Goal: Task Accomplishment & Management: Manage account settings

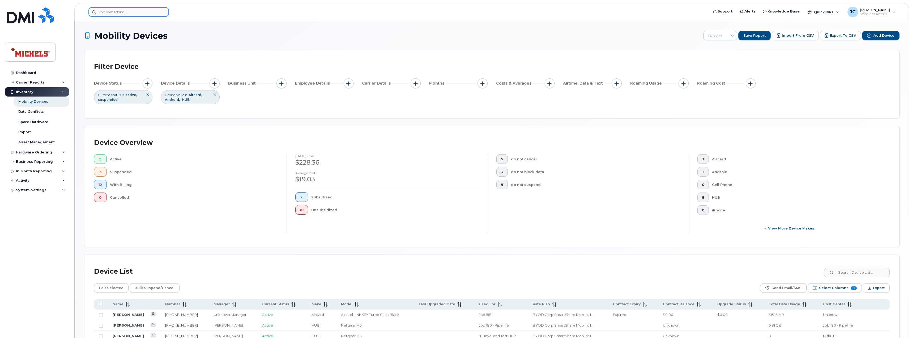
scroll to position [1, 0]
click at [112, 10] on input at bounding box center [128, 12] width 80 height 10
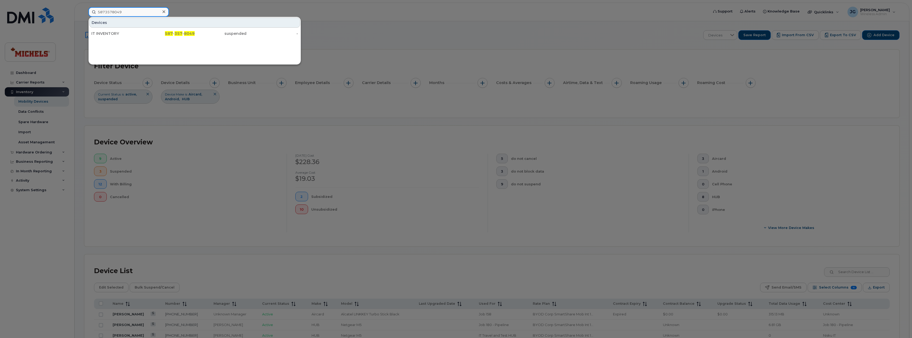
drag, startPoint x: 129, startPoint y: 12, endPoint x: 78, endPoint y: 13, distance: 50.7
click at [84, 13] on div "5873578049 Devices IT INVENTORY 587 - 357 - 8049 suspended -" at bounding box center [396, 12] width 625 height 10
type input "5873353709"
click at [122, 34] on div "IT INVENTORY" at bounding box center [117, 33] width 52 height 5
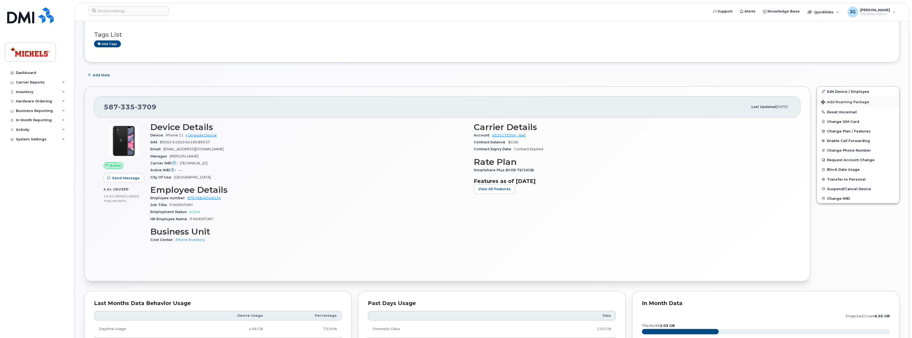
scroll to position [98, 0]
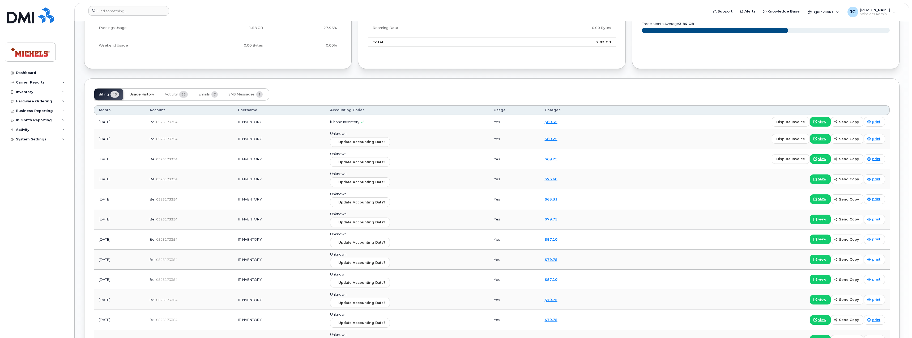
click at [155, 95] on button "Usage History" at bounding box center [141, 94] width 33 height 12
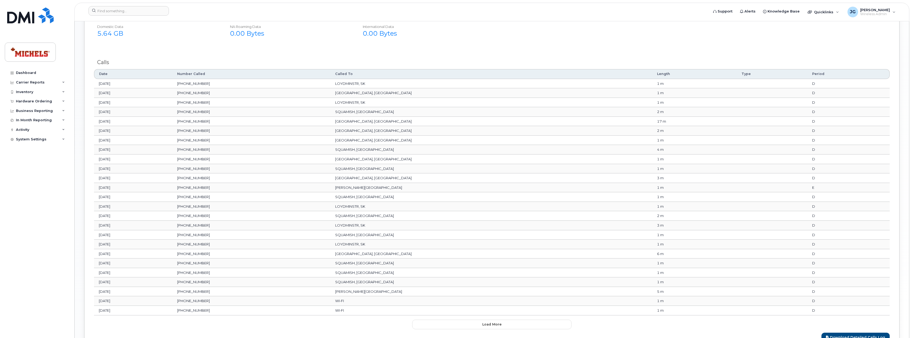
scroll to position [576, 0]
click at [514, 324] on button "Load more" at bounding box center [491, 322] width 159 height 10
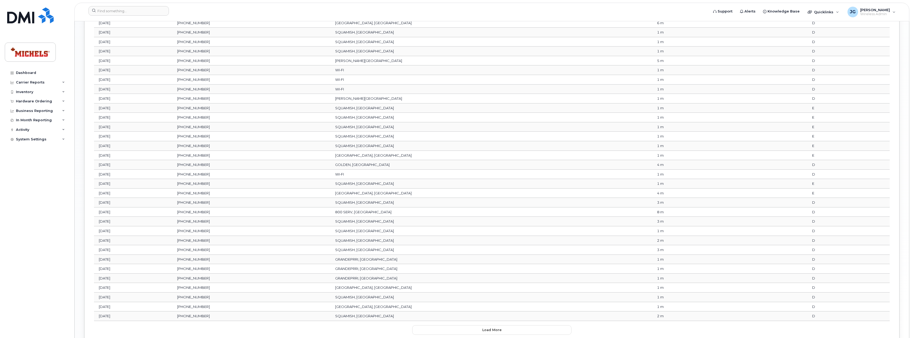
scroll to position [855, 0]
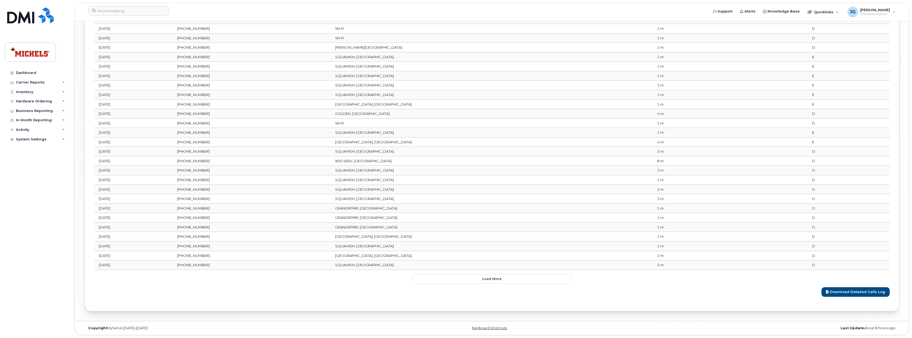
click at [521, 271] on div "Date Number Called Called To Length Type Period Jul 07, 2025 306-830-8139 LOYDM…" at bounding box center [492, 36] width 796 height 496
click at [520, 276] on button "Load more" at bounding box center [491, 279] width 159 height 10
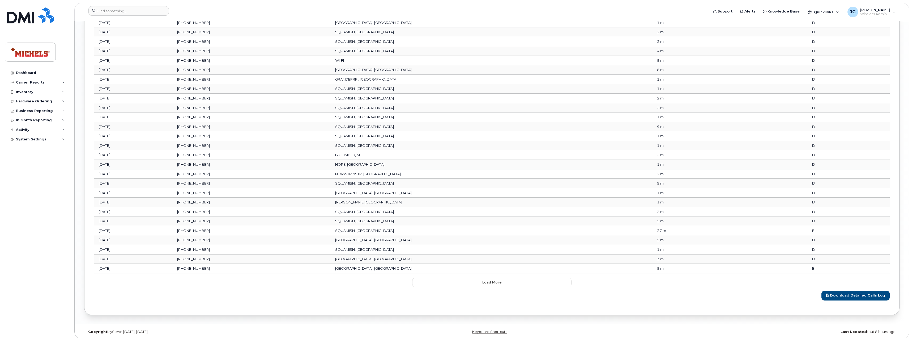
scroll to position [1091, 0]
click at [510, 277] on button "Load more" at bounding box center [491, 279] width 159 height 10
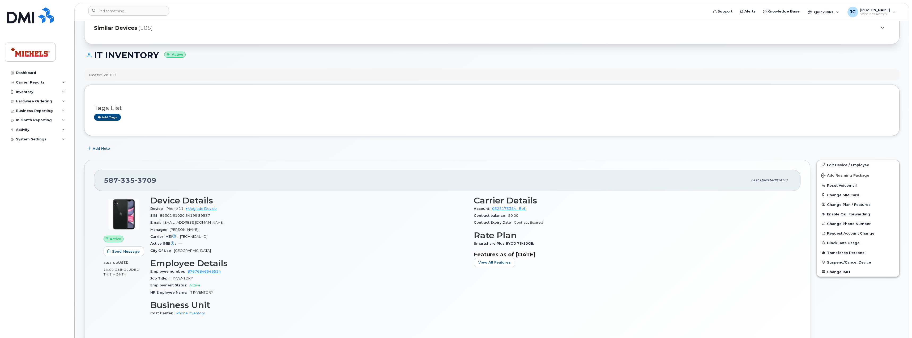
scroll to position [25, 0]
click at [37, 26] on link at bounding box center [30, 22] width 51 height 30
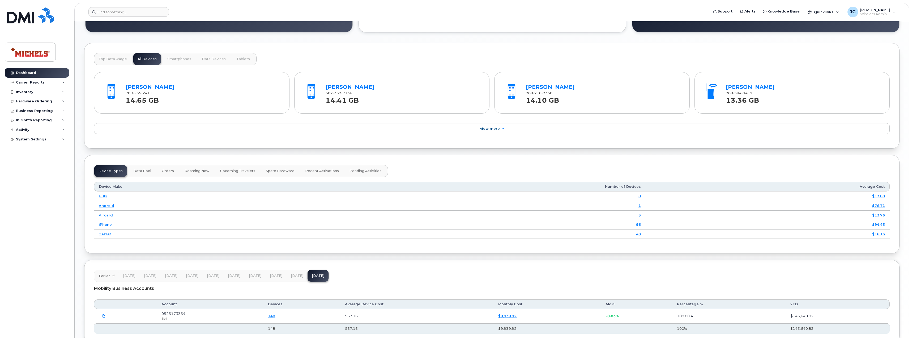
scroll to position [538, 0]
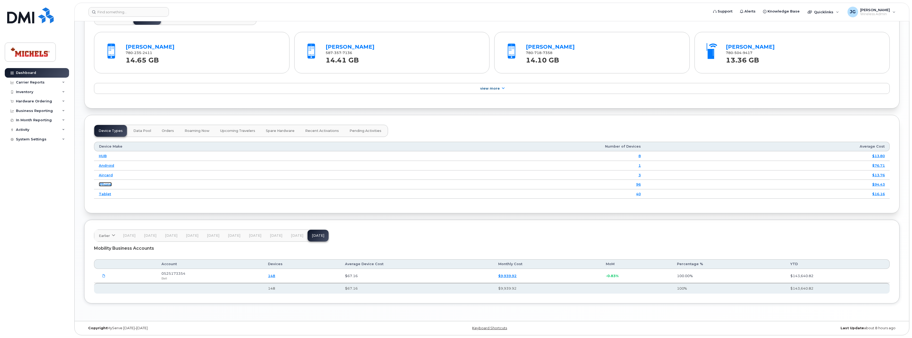
click at [103, 185] on link "iPhone" at bounding box center [105, 184] width 13 height 4
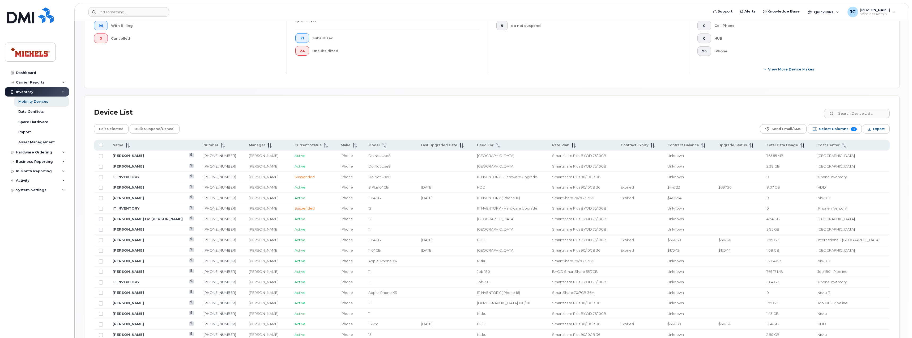
scroll to position [159, 0]
click at [129, 147] on span at bounding box center [127, 144] width 6 height 5
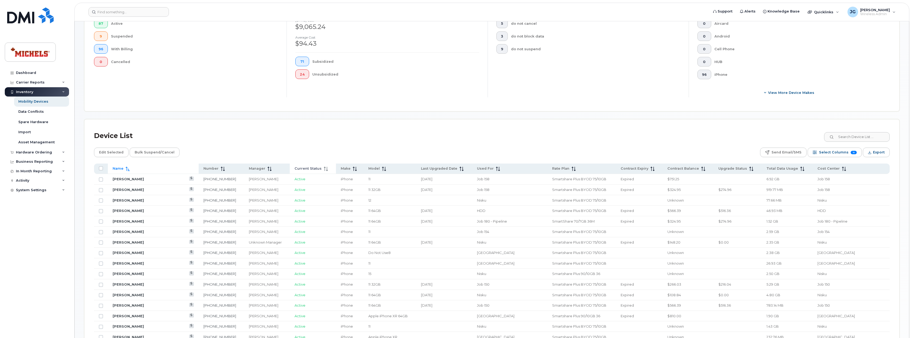
scroll to position [134, 0]
click at [297, 170] on div "Current Status" at bounding box center [313, 170] width 37 height 5
click at [126, 171] on icon at bounding box center [126, 170] width 1 height 4
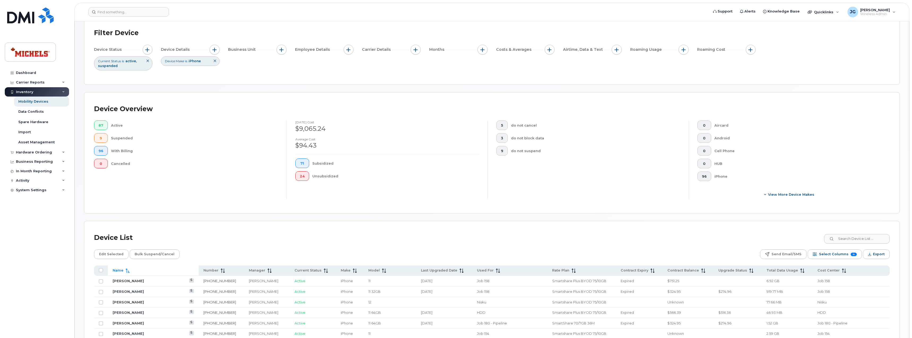
scroll to position [0, 0]
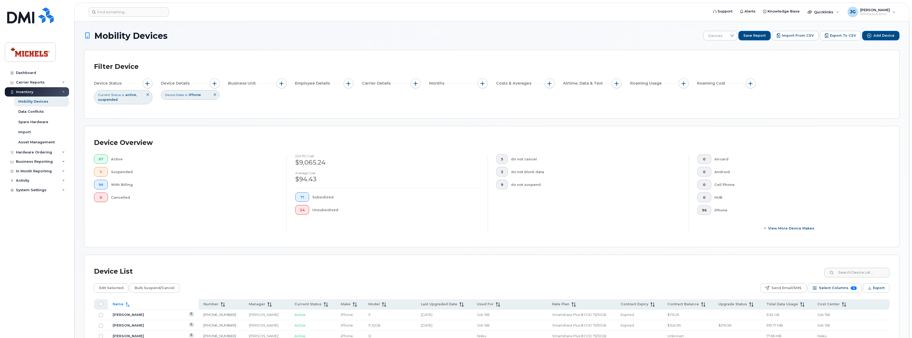
click at [117, 101] on div "Current Status is active suspended" at bounding box center [123, 97] width 58 height 14
click at [145, 84] on button "button" at bounding box center [148, 83] width 10 height 10
click at [207, 111] on span at bounding box center [209, 110] width 4 height 4
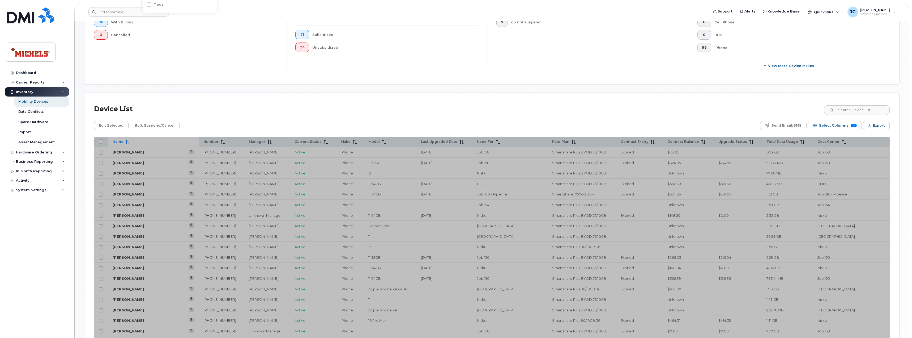
scroll to position [159, 0]
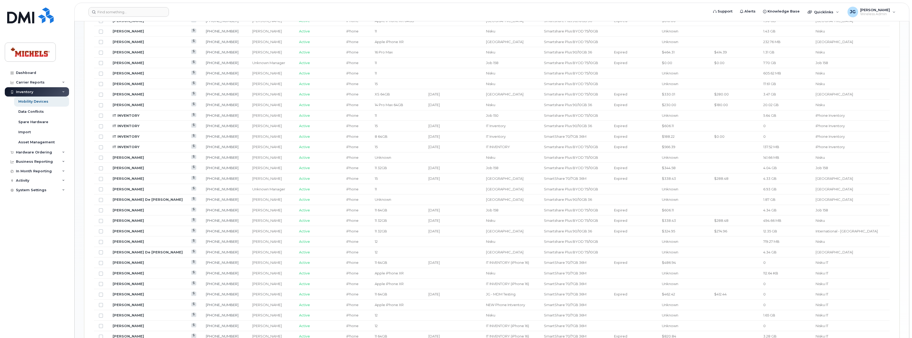
scroll to position [541, 0]
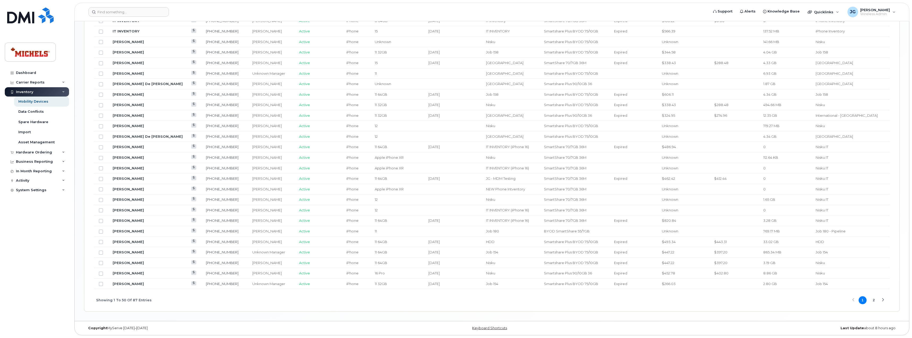
click at [876, 301] on button "2" at bounding box center [874, 300] width 8 height 8
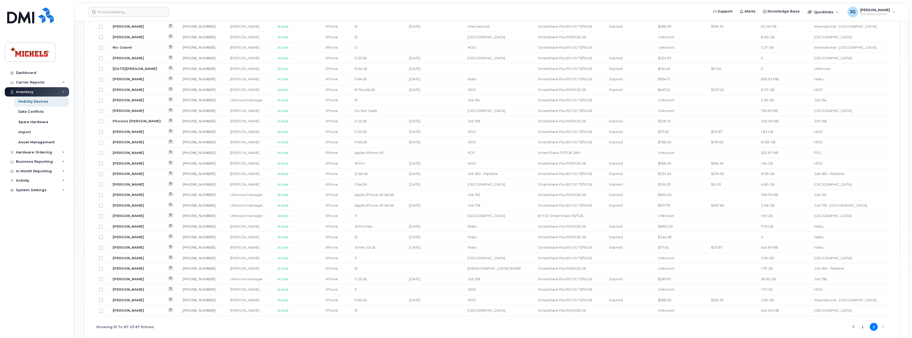
scroll to position [405, 0]
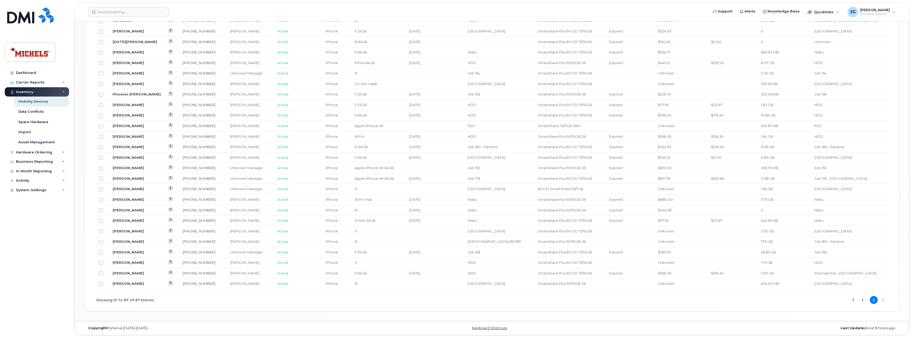
click at [861, 302] on button "1" at bounding box center [863, 300] width 8 height 8
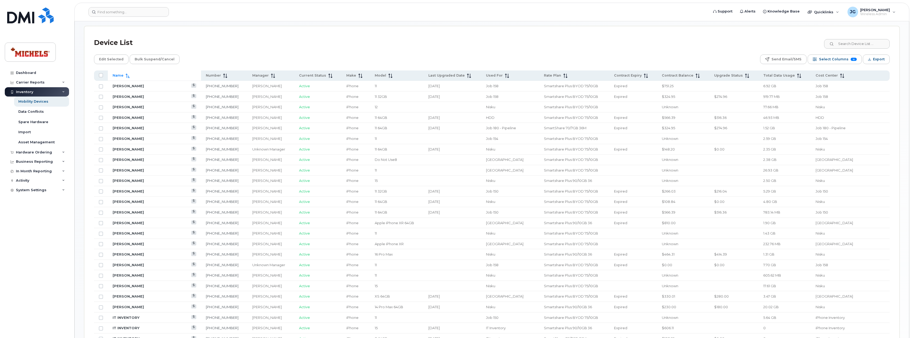
scroll to position [223, 0]
click at [700, 77] on icon at bounding box center [698, 76] width 4 height 4
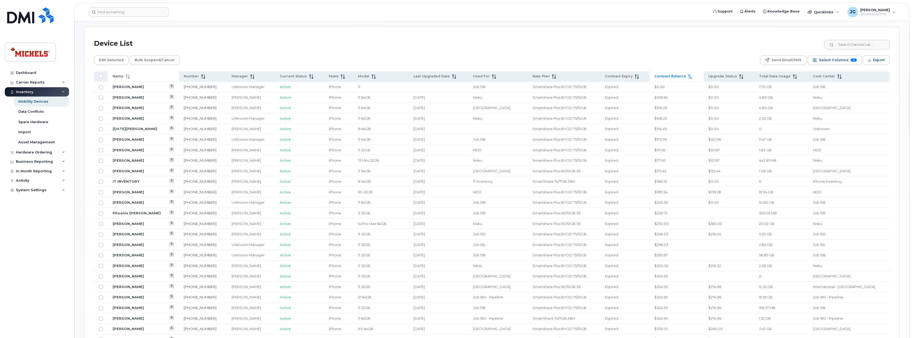
click at [692, 77] on icon at bounding box center [690, 76] width 4 height 4
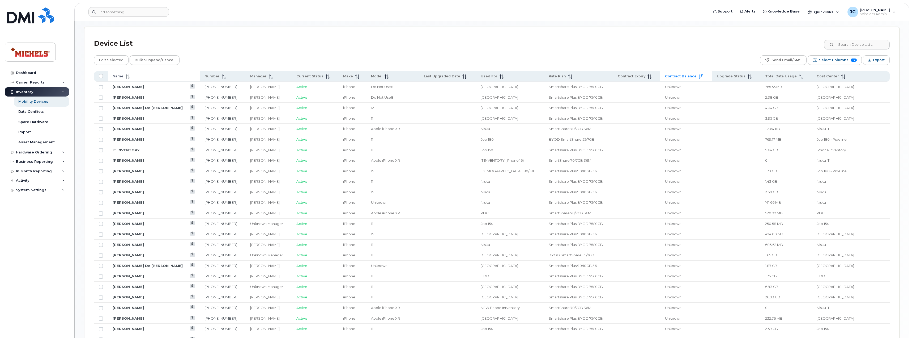
click at [703, 77] on icon at bounding box center [701, 76] width 4 height 4
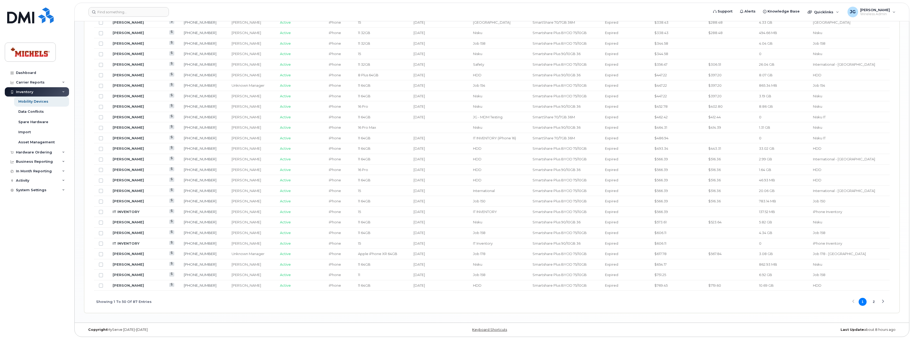
scroll to position [541, 0]
click at [877, 301] on button "2" at bounding box center [874, 300] width 8 height 8
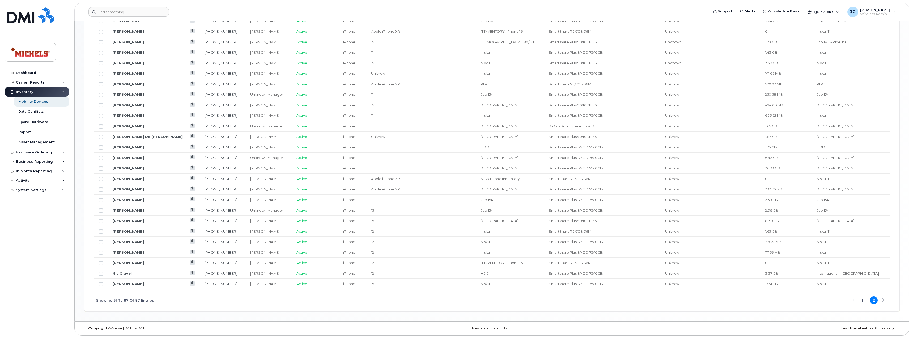
scroll to position [405, 0]
click at [865, 300] on button "1" at bounding box center [863, 300] width 8 height 8
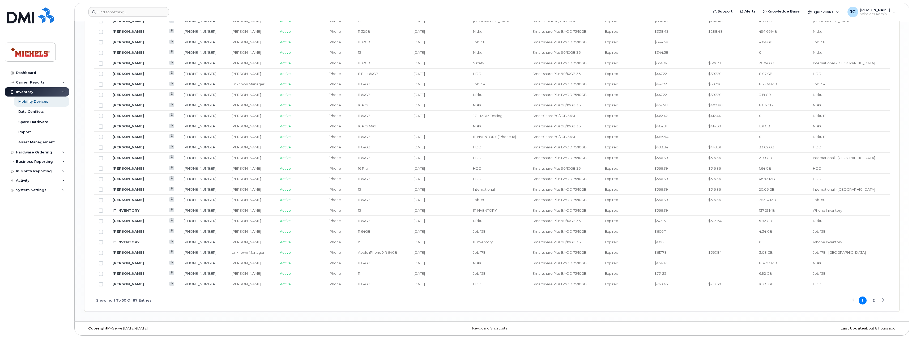
scroll to position [541, 0]
click at [874, 303] on button "2" at bounding box center [874, 300] width 8 height 8
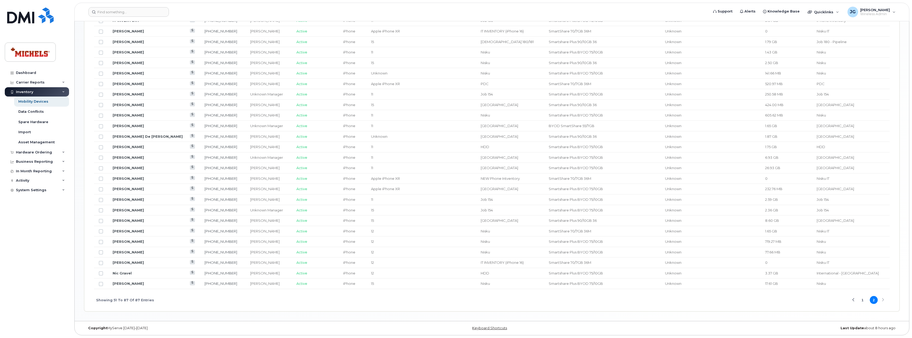
scroll to position [405, 0]
click at [863, 300] on button "1" at bounding box center [863, 300] width 8 height 8
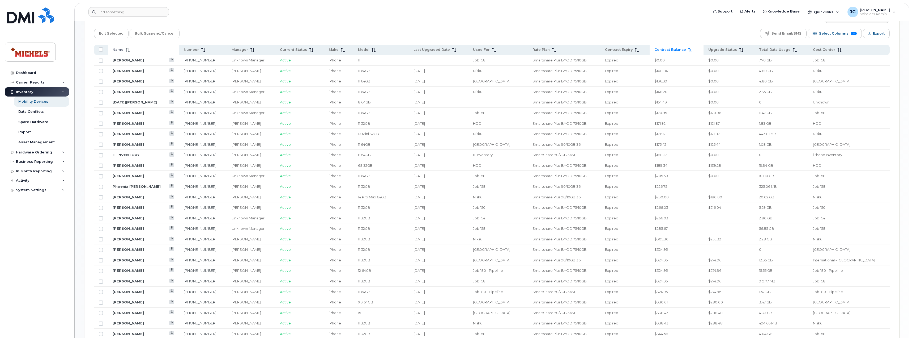
scroll to position [249, 0]
click at [126, 52] on icon at bounding box center [128, 50] width 4 height 4
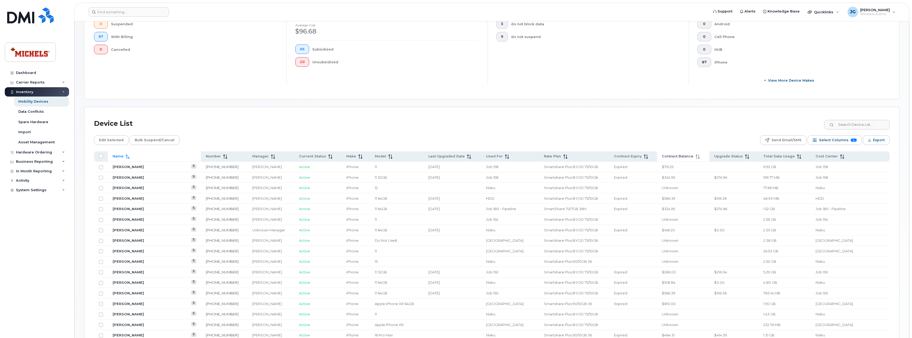
scroll to position [143, 0]
click at [657, 153] on th "Manager" at bounding box center [683, 156] width 52 height 10
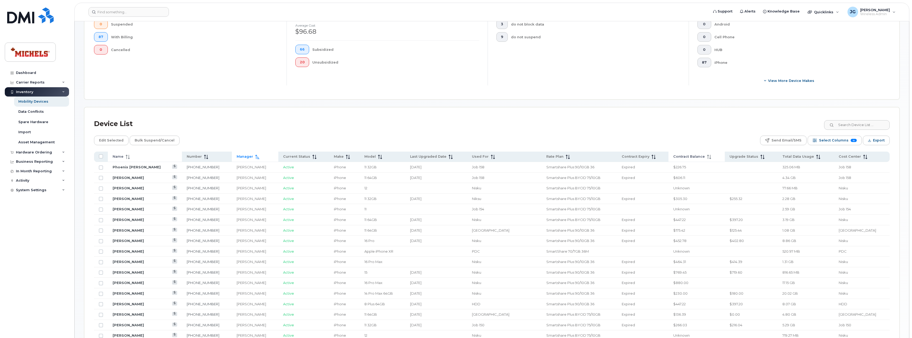
click at [255, 156] on icon at bounding box center [257, 157] width 4 height 4
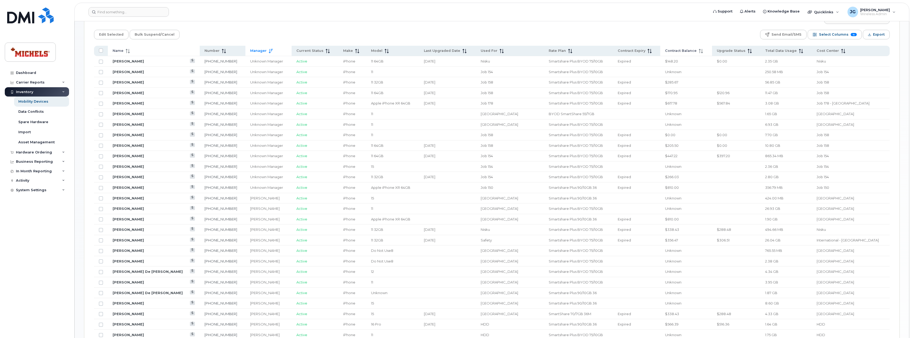
scroll to position [249, 0]
click at [129, 51] on icon at bounding box center [129, 51] width 1 height 4
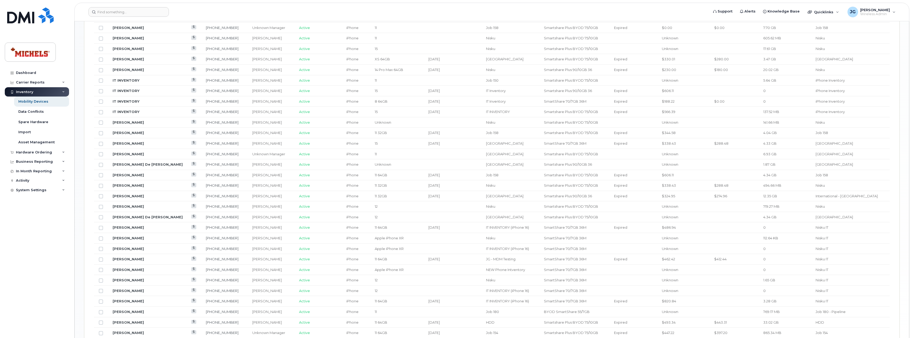
scroll to position [541, 0]
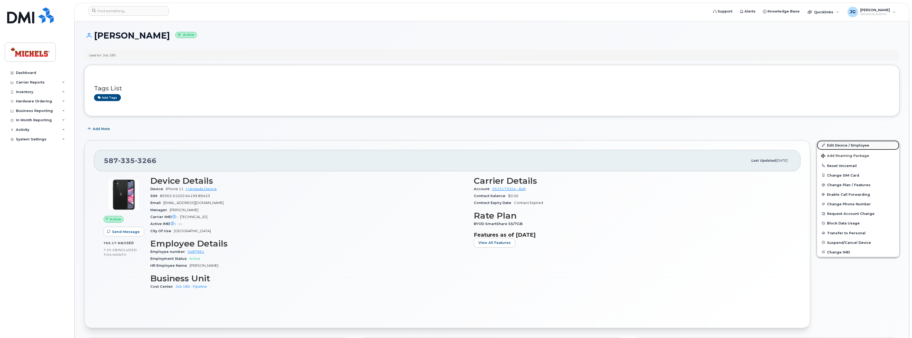
click at [857, 145] on link "Edit Device / Employee" at bounding box center [858, 145] width 82 height 10
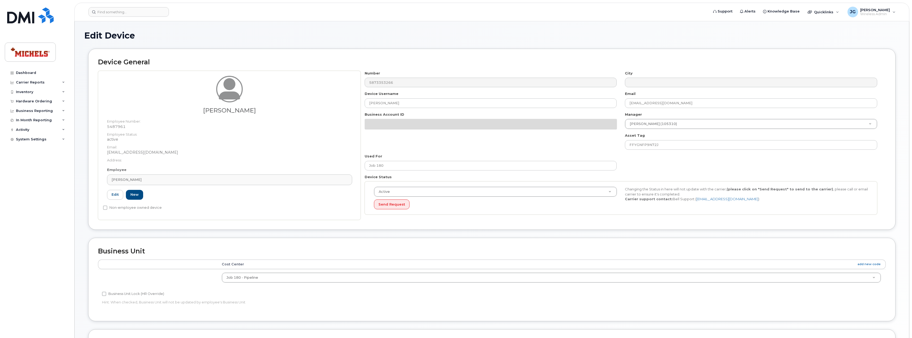
select select "35201665"
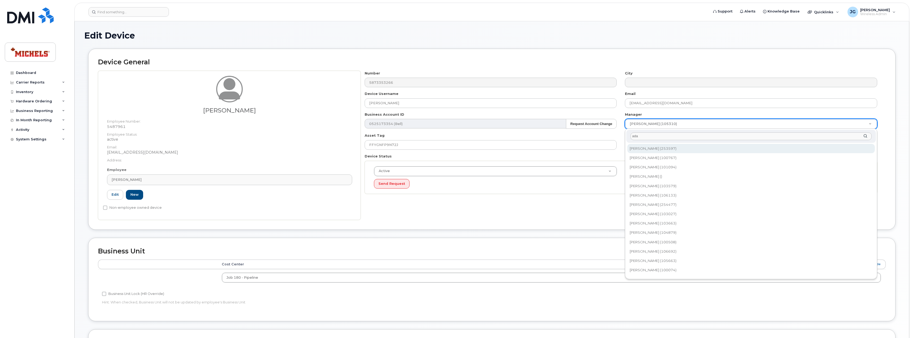
type input "[PERSON_NAME]"
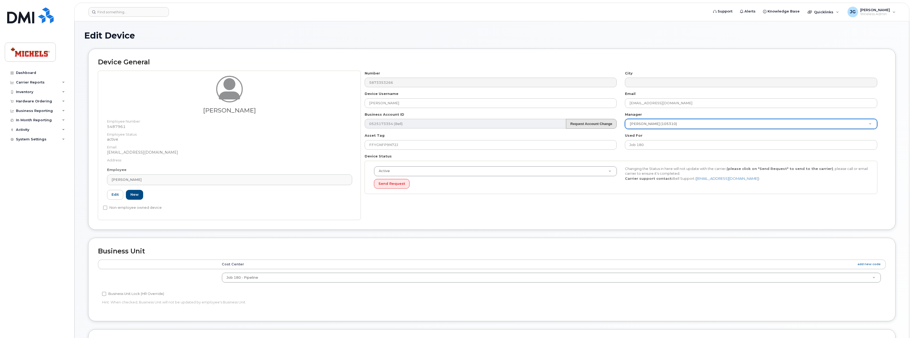
drag, startPoint x: 686, startPoint y: 123, endPoint x: 597, endPoint y: 121, distance: 88.7
click at [542, 41] on div "Edit Device" at bounding box center [491, 40] width 815 height 18
